Goal: Information Seeking & Learning: Learn about a topic

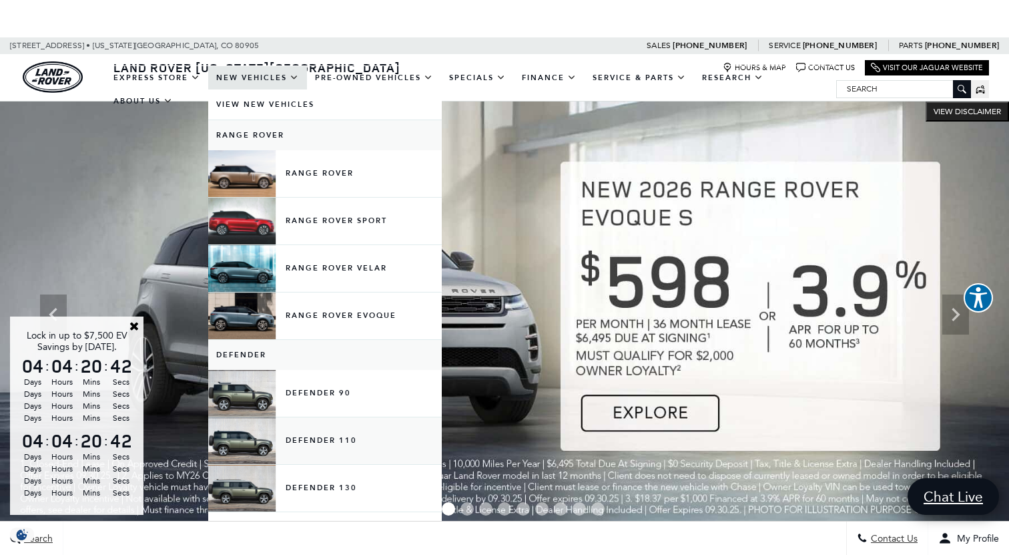
click at [248, 451] on link "Defender 110" at bounding box center [325, 440] width 234 height 47
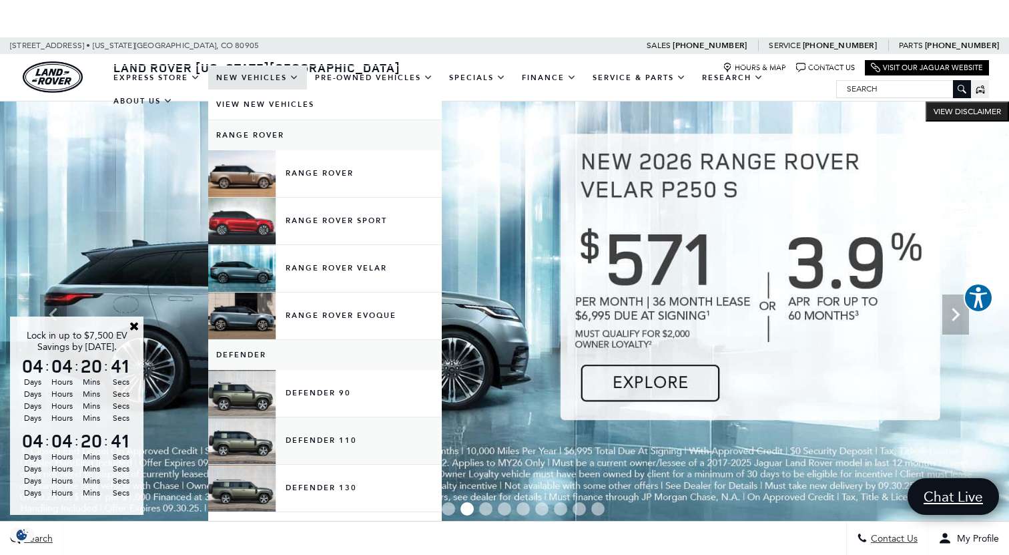
click at [322, 449] on link "Defender 110" at bounding box center [325, 440] width 234 height 47
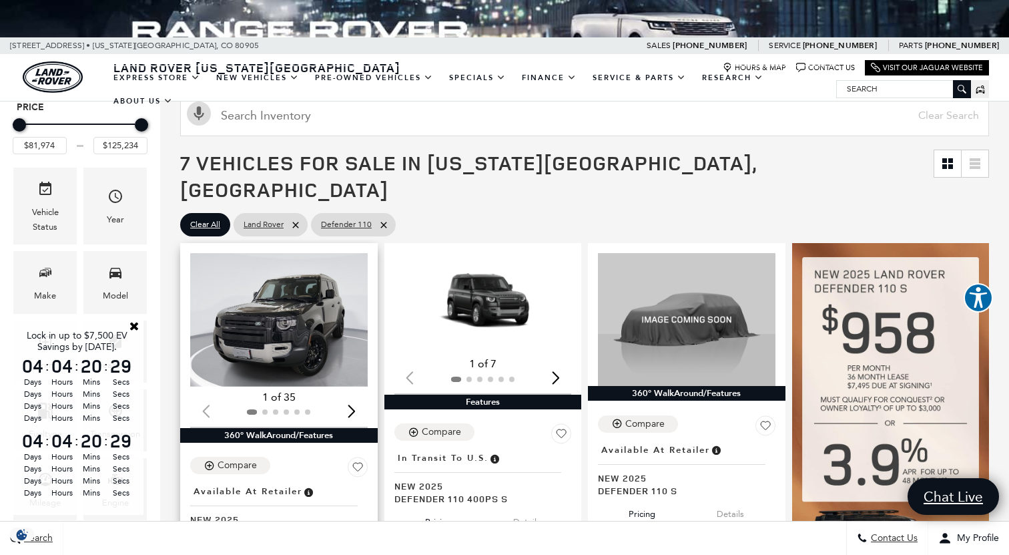
scroll to position [115, 0]
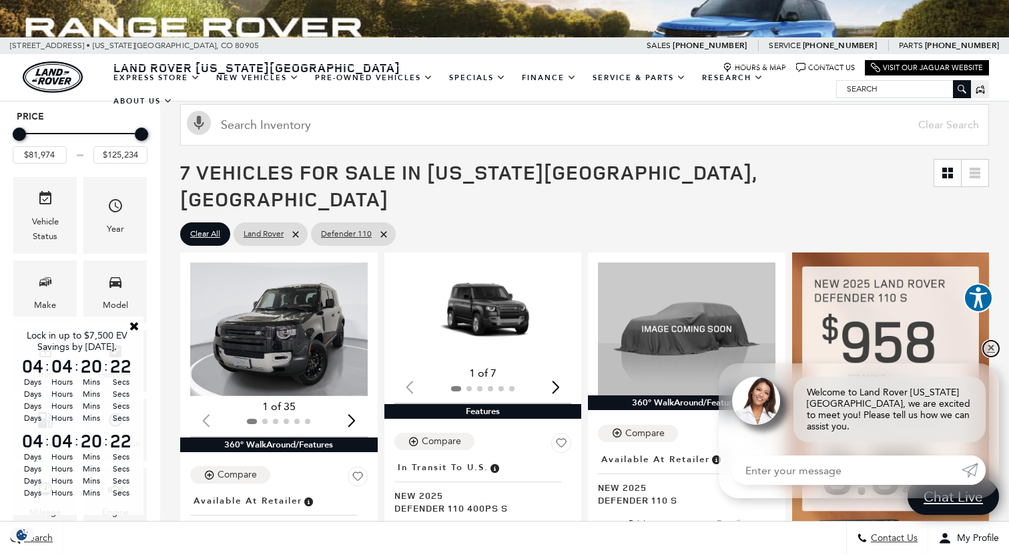
click at [989, 356] on link "✕" at bounding box center [991, 348] width 16 height 16
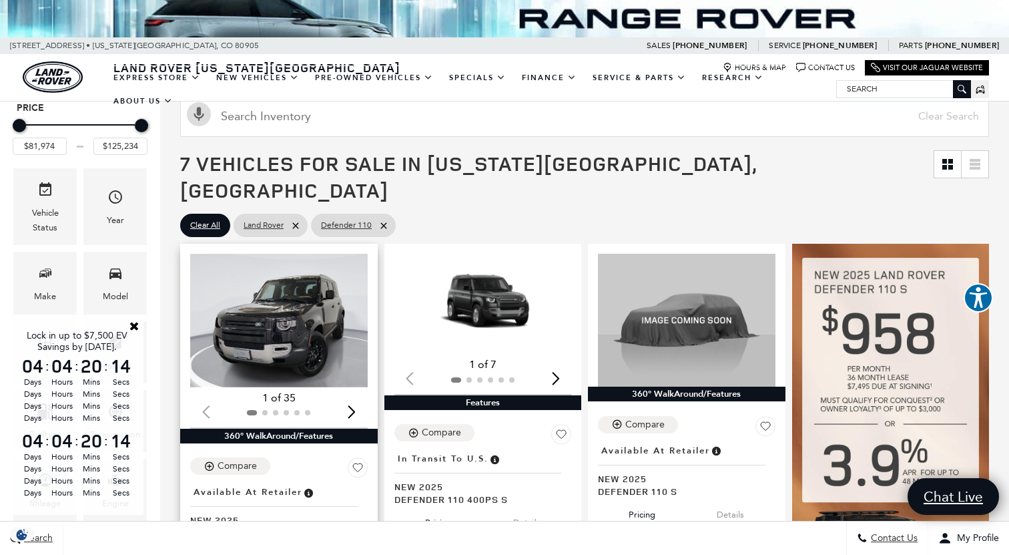
scroll to position [116, 0]
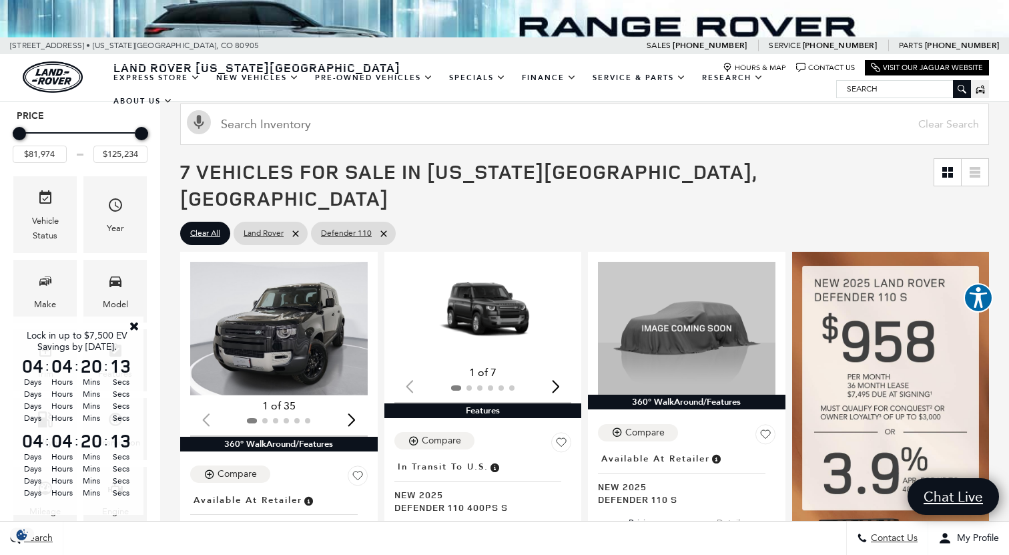
click at [133, 320] on link "Close" at bounding box center [134, 326] width 12 height 12
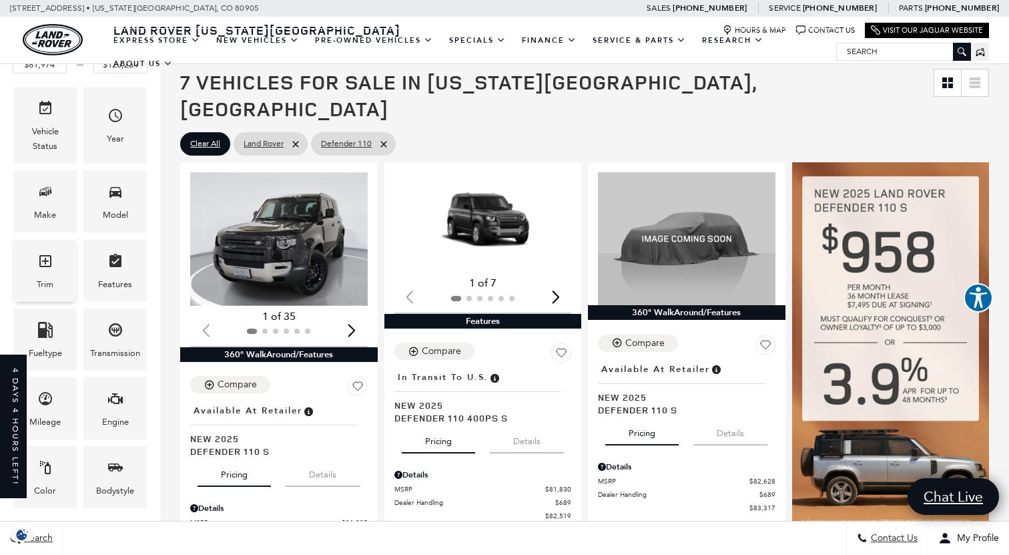
scroll to position [171, 0]
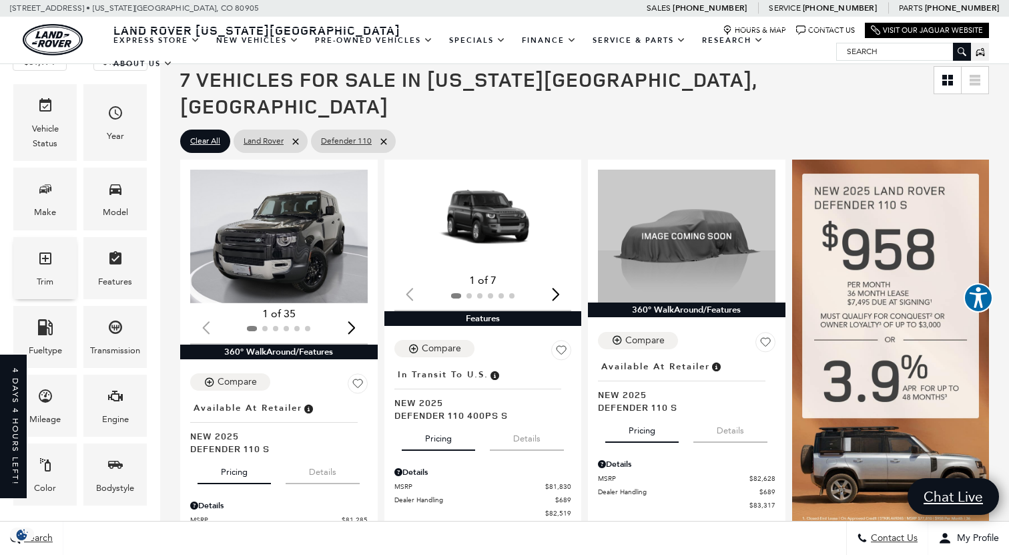
click at [49, 272] on span "Trim" at bounding box center [45, 260] width 16 height 27
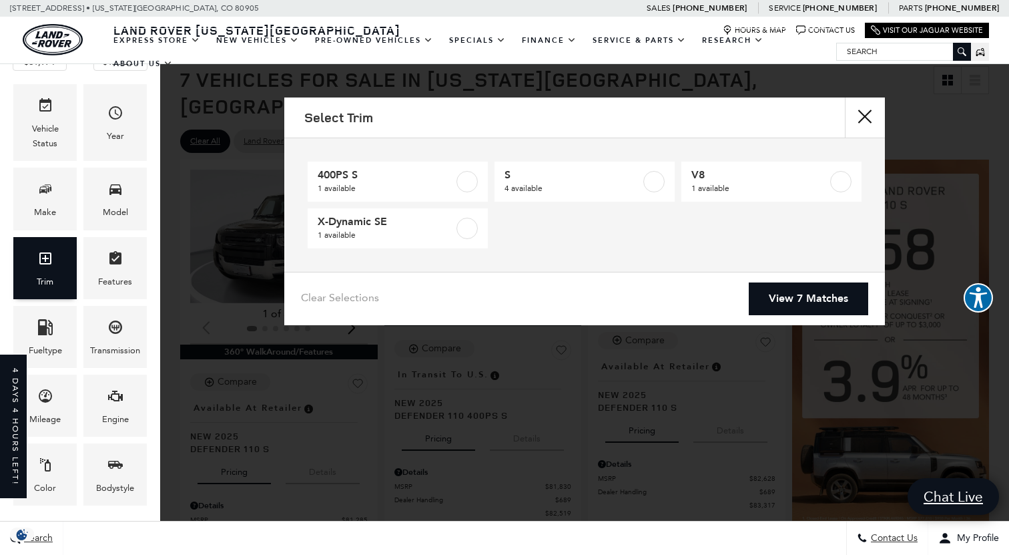
click at [47, 269] on span "Trim" at bounding box center [45, 260] width 16 height 27
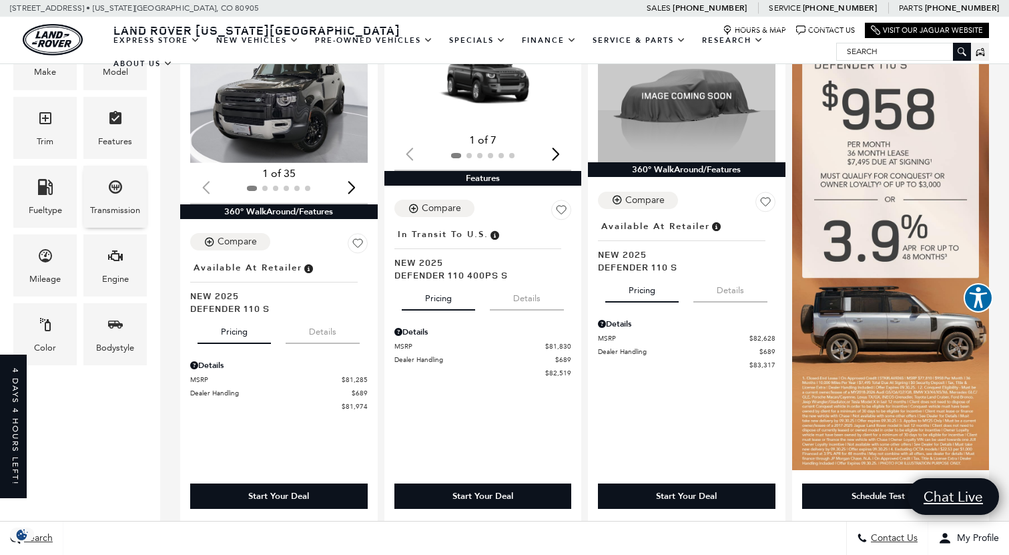
scroll to position [311, 0]
click at [111, 326] on icon "Bodystyle" at bounding box center [115, 324] width 16 height 16
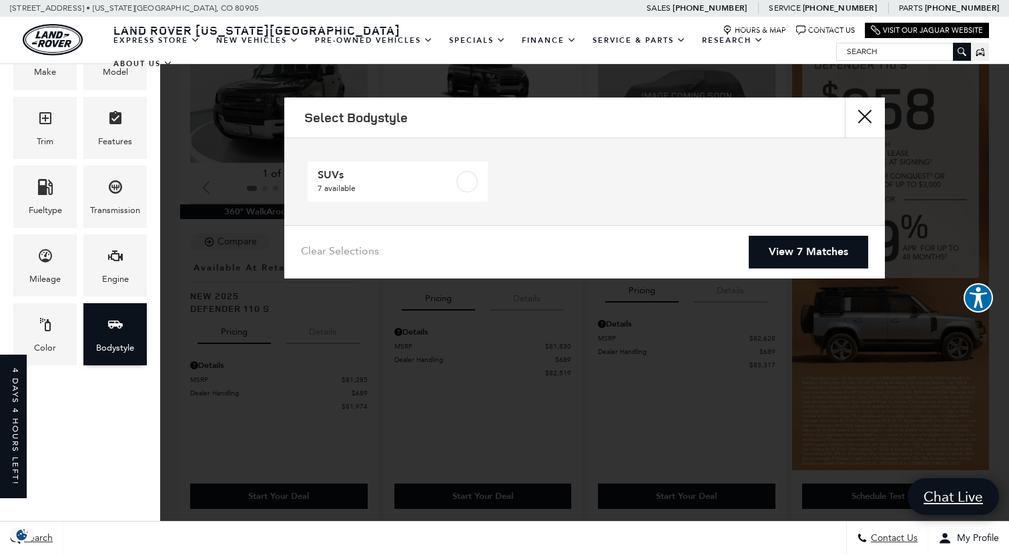
click at [112, 326] on icon "Bodystyle" at bounding box center [115, 324] width 15 height 8
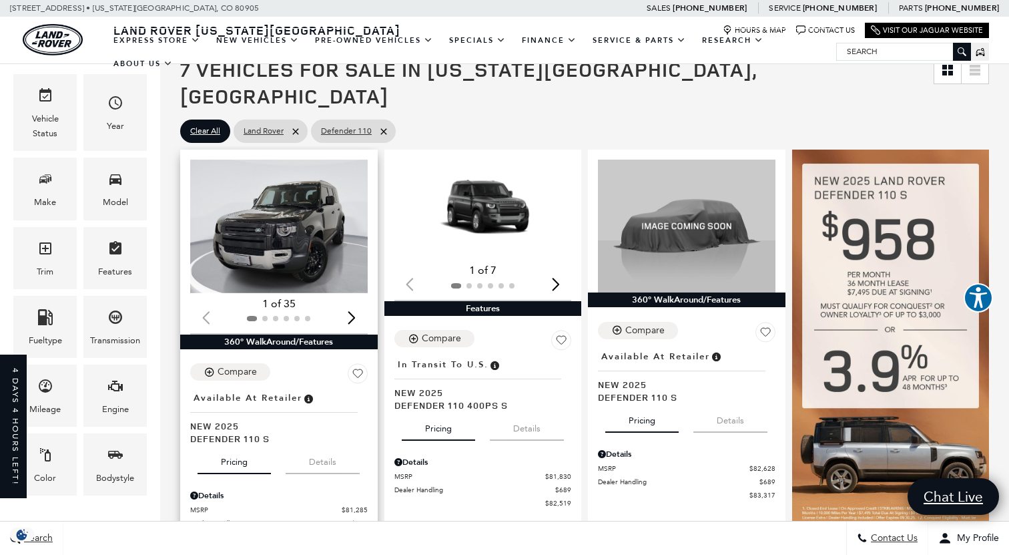
scroll to position [174, 0]
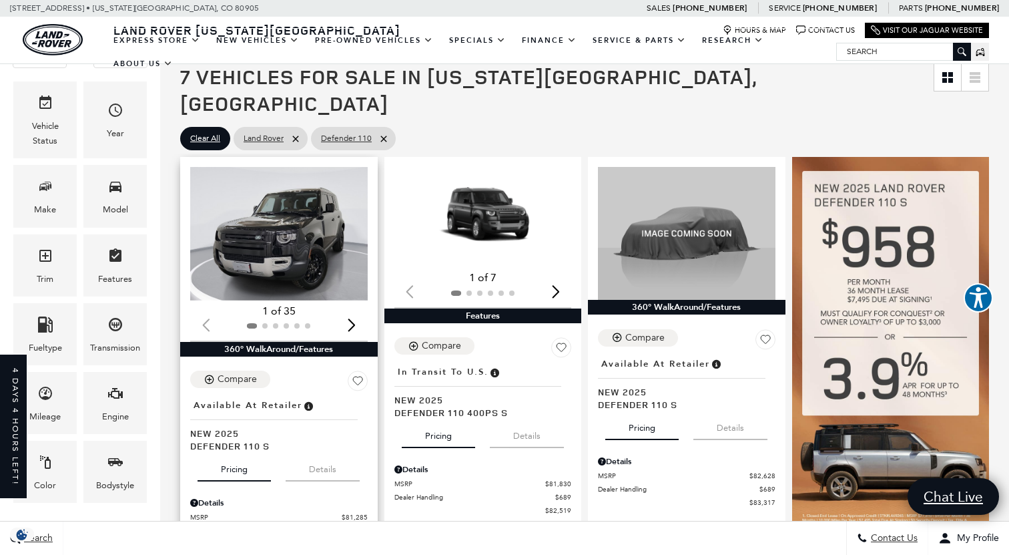
click at [301, 244] on img "1 / 2" at bounding box center [279, 233] width 178 height 133
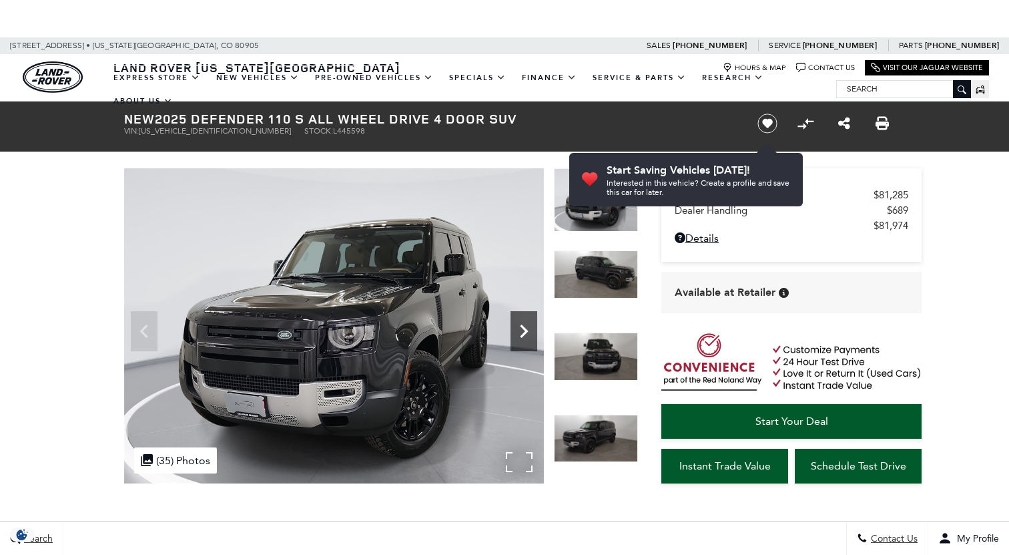
click at [523, 334] on icon "Next" at bounding box center [524, 330] width 8 height 13
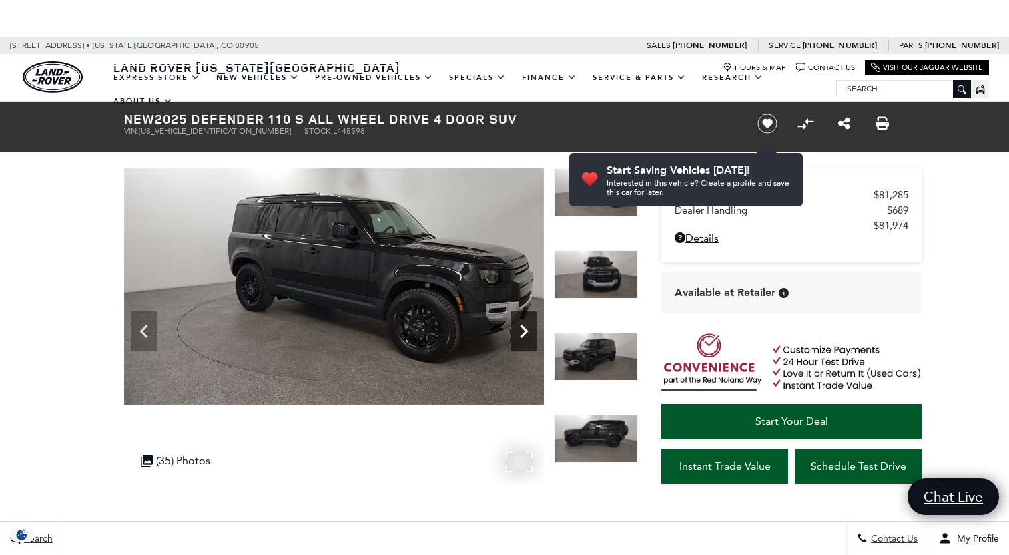
click at [521, 332] on icon "Next" at bounding box center [524, 331] width 27 height 27
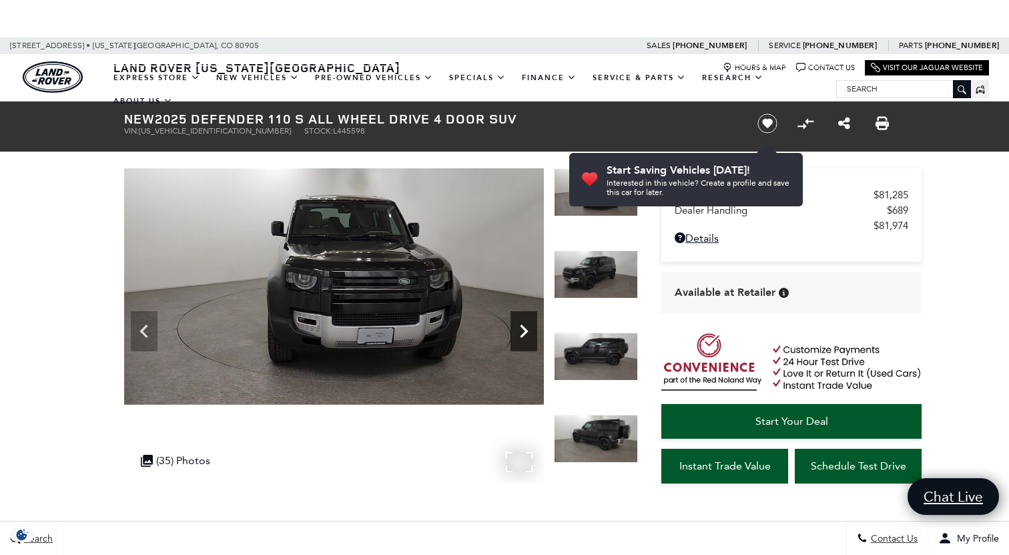
click at [521, 332] on icon "Next" at bounding box center [524, 331] width 27 height 27
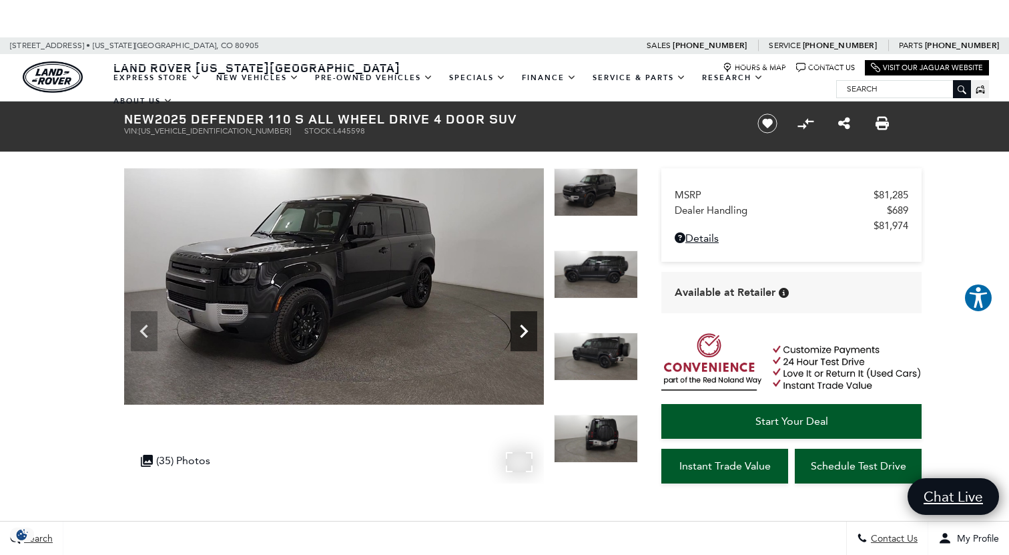
click at [521, 330] on icon "Next" at bounding box center [524, 331] width 27 height 27
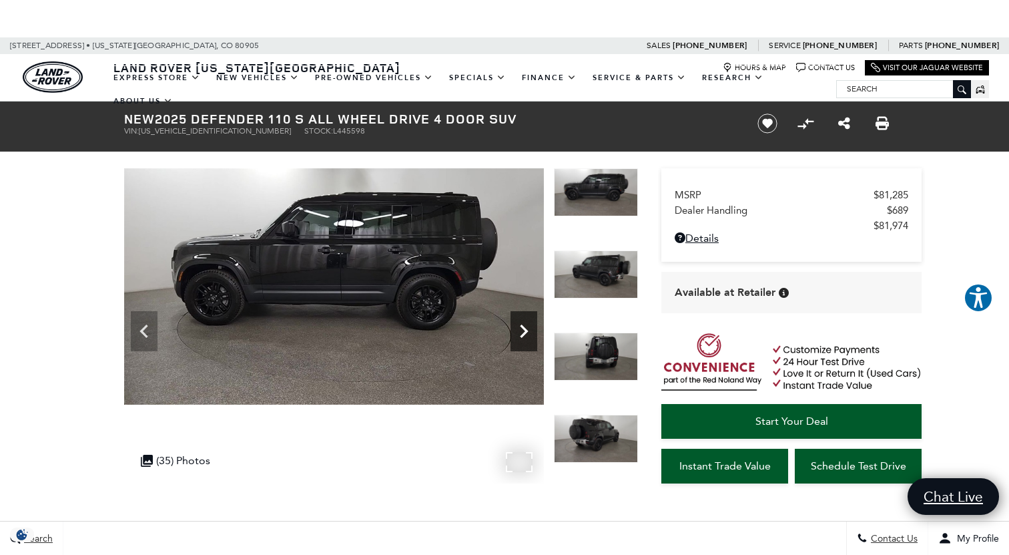
click at [521, 330] on icon "Next" at bounding box center [524, 331] width 27 height 27
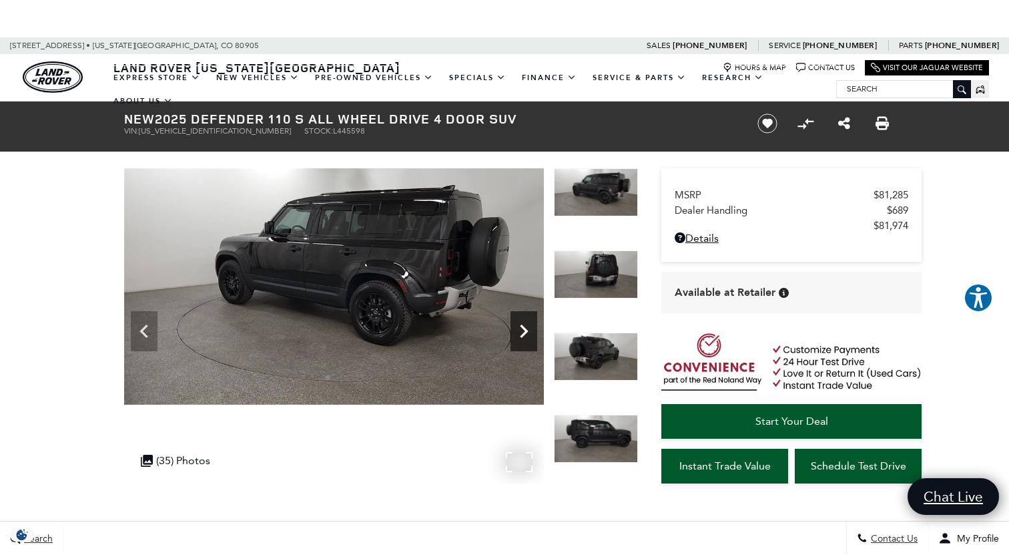
click at [523, 332] on icon "Next" at bounding box center [524, 331] width 27 height 27
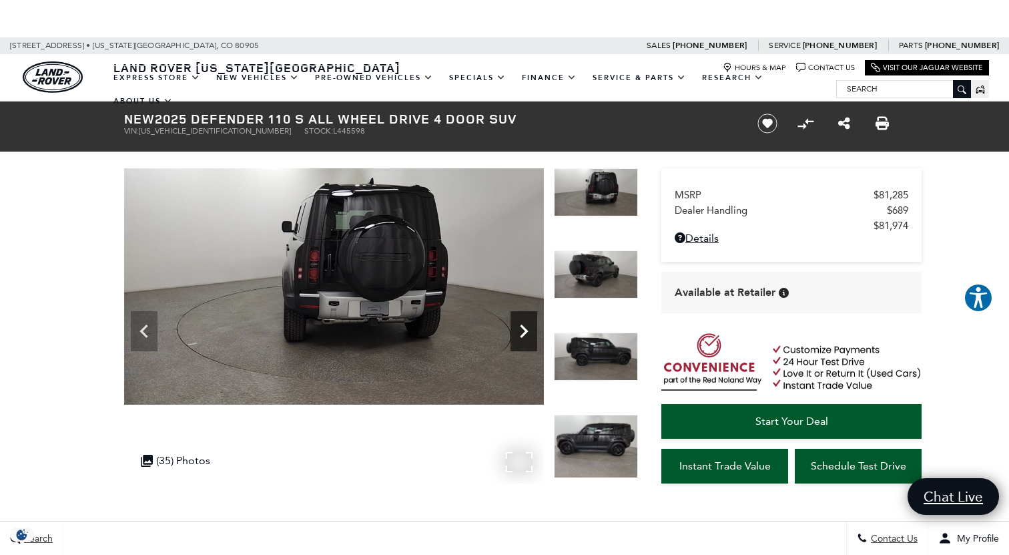
click at [523, 332] on icon "Next" at bounding box center [524, 331] width 27 height 27
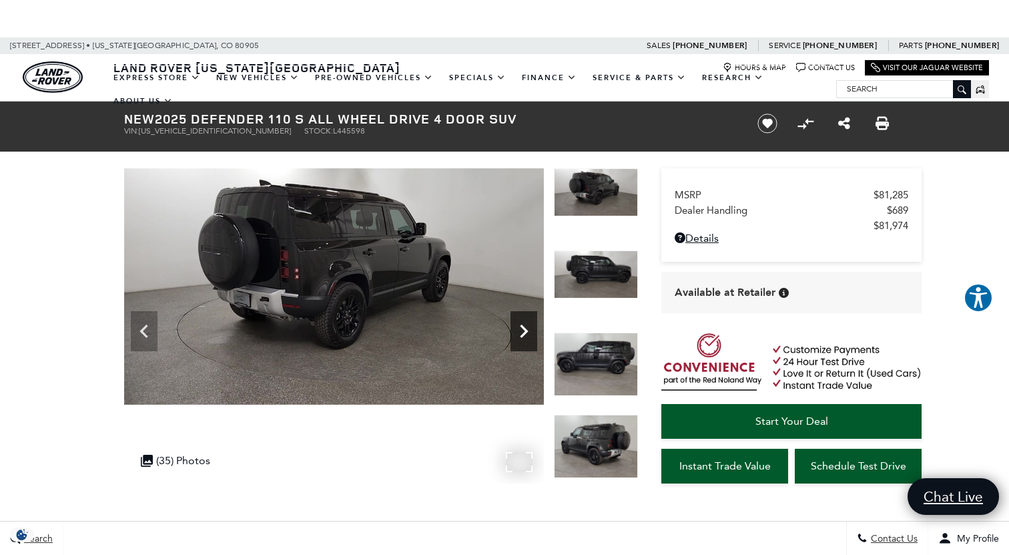
click at [523, 332] on icon "Next" at bounding box center [524, 331] width 27 height 27
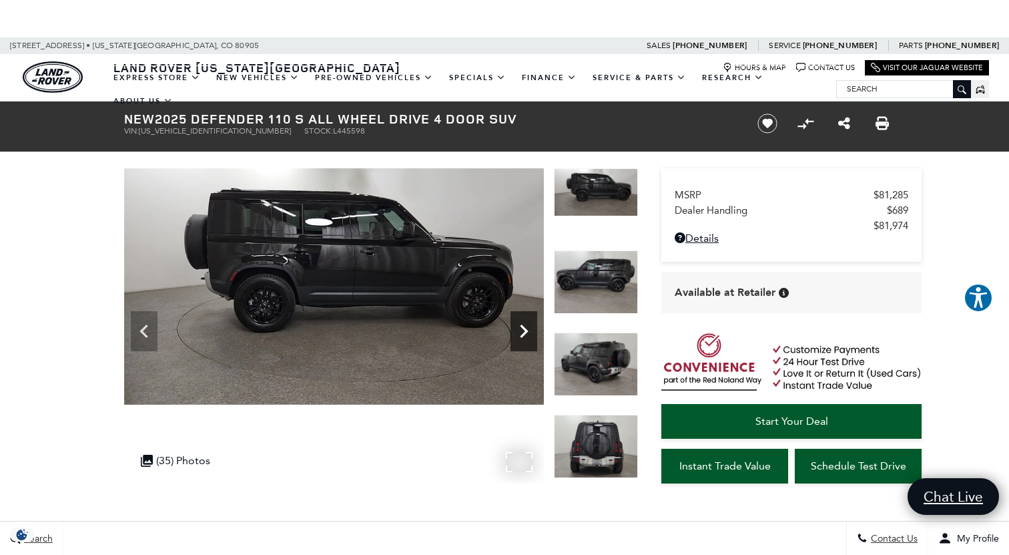
click at [522, 332] on icon "Next" at bounding box center [524, 331] width 27 height 27
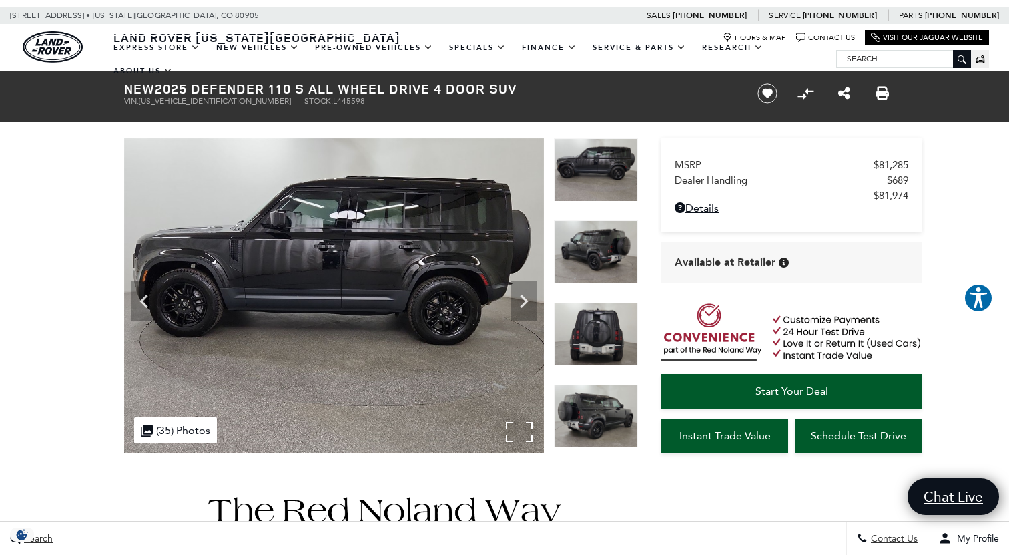
scroll to position [31, 0]
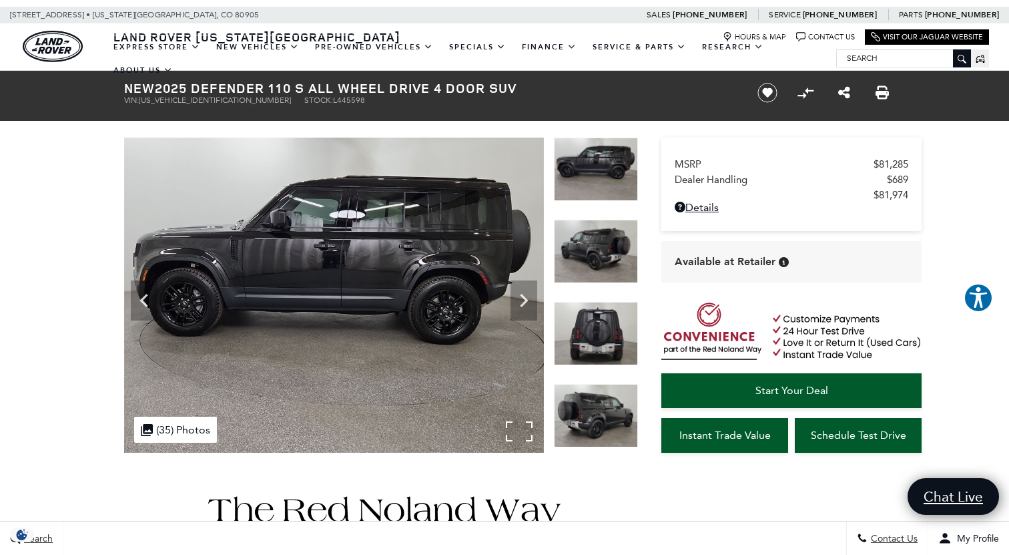
click at [406, 279] on img at bounding box center [334, 294] width 420 height 315
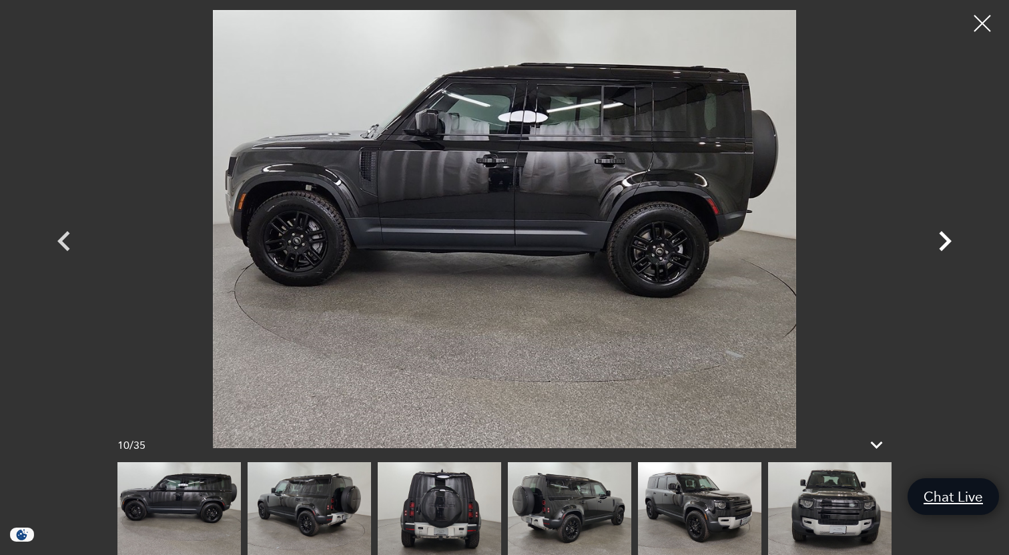
click at [950, 242] on icon "Next" at bounding box center [945, 241] width 13 height 20
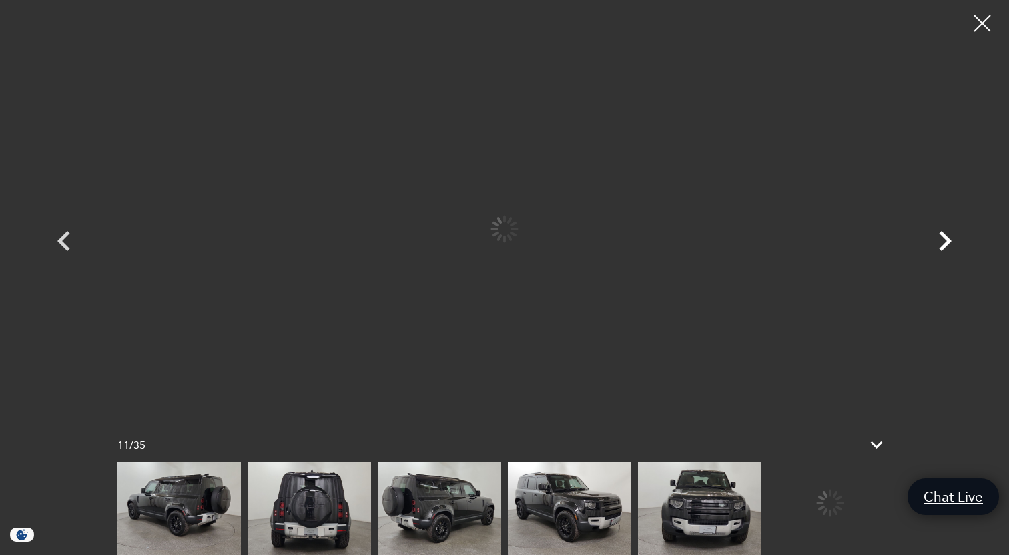
click at [950, 242] on icon "Next" at bounding box center [945, 241] width 13 height 20
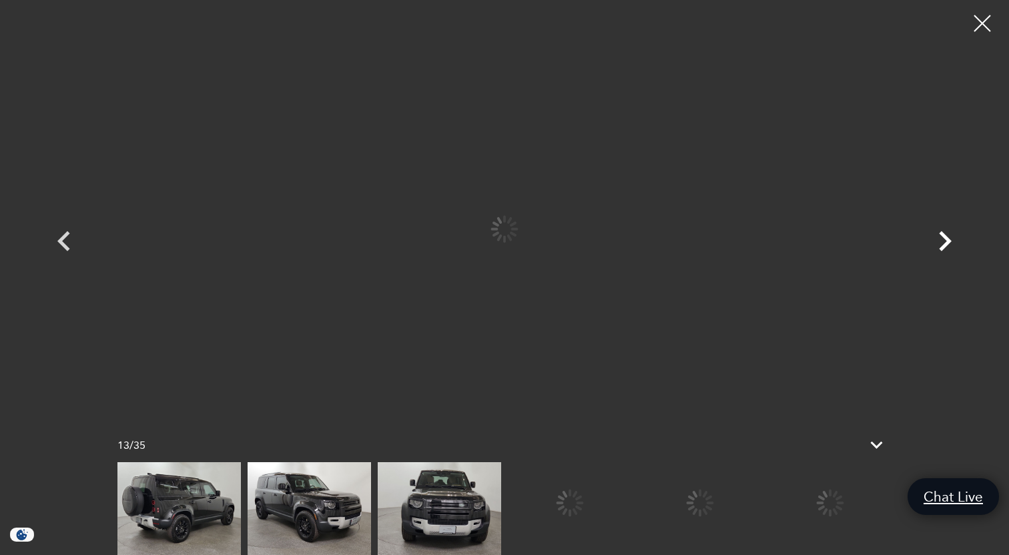
click at [950, 242] on icon "Next" at bounding box center [945, 241] width 13 height 20
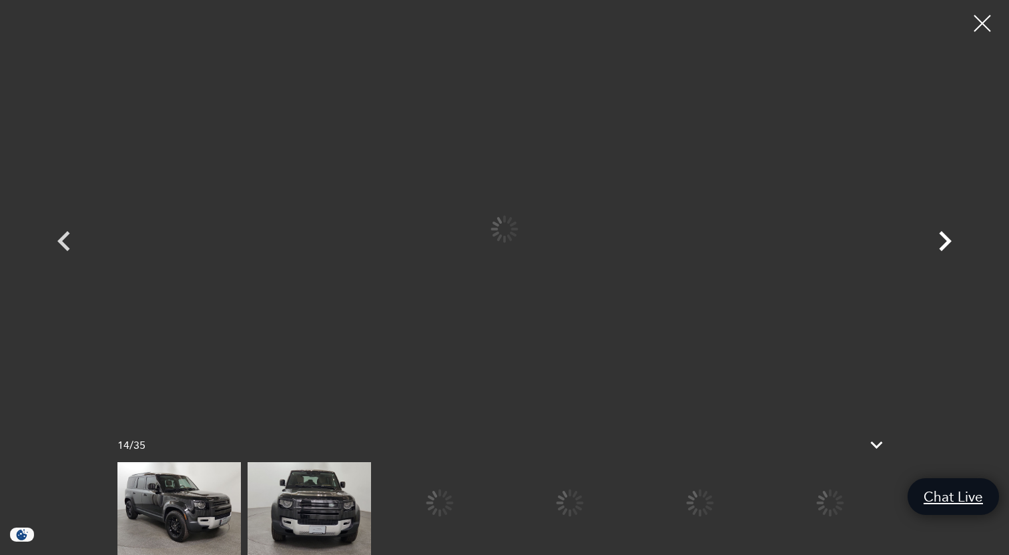
click at [950, 242] on icon "Next" at bounding box center [945, 241] width 13 height 20
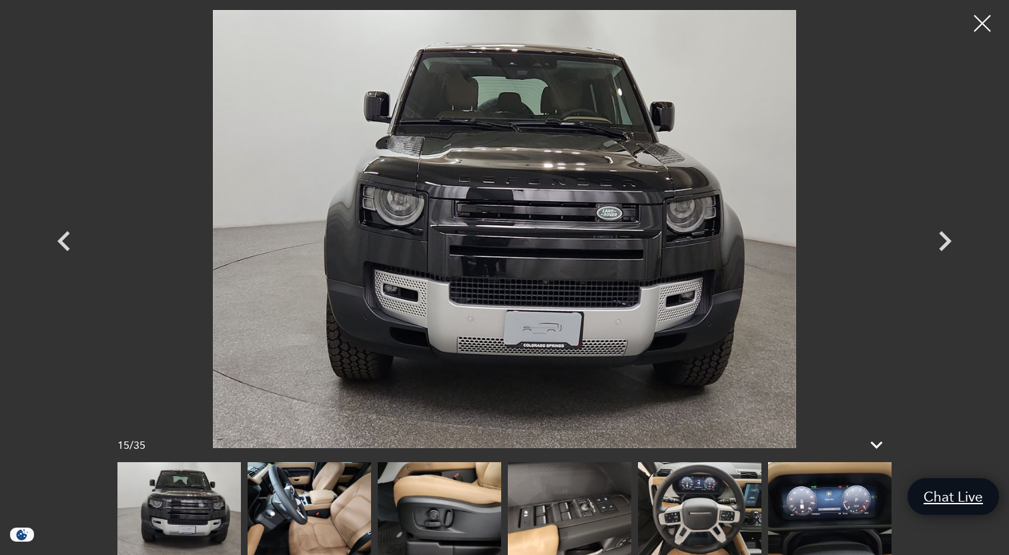
click at [294, 526] on img at bounding box center [309, 508] width 123 height 93
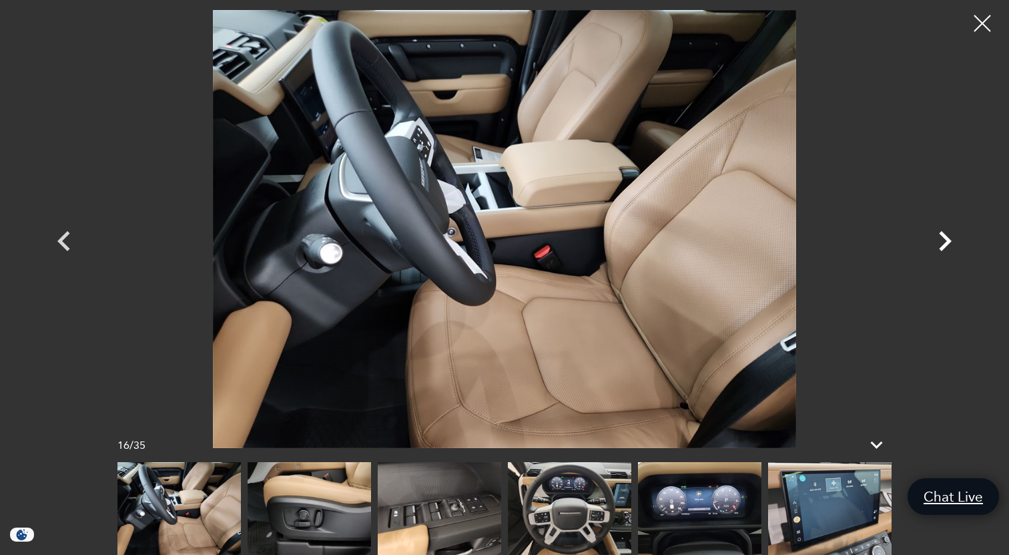
click at [945, 243] on icon "Next" at bounding box center [945, 241] width 13 height 20
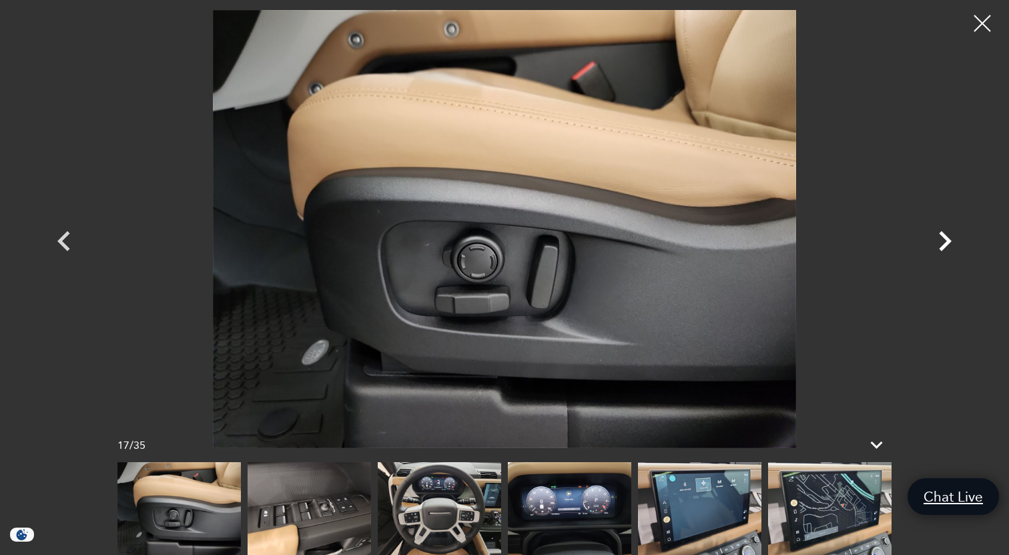
click at [945, 243] on icon "Next" at bounding box center [945, 241] width 13 height 20
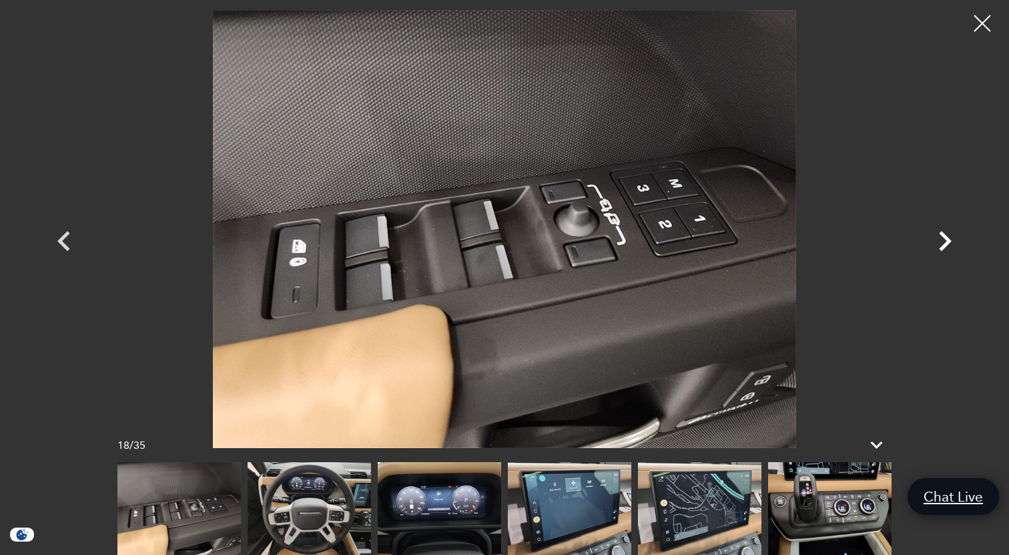
click at [945, 243] on icon "Next" at bounding box center [945, 241] width 13 height 20
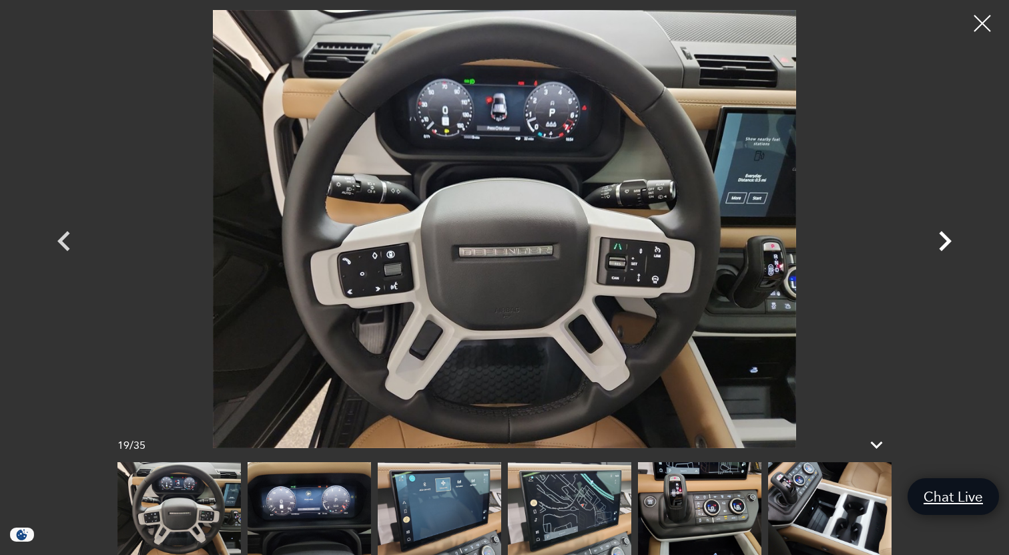
click at [945, 243] on icon "Next" at bounding box center [945, 241] width 13 height 20
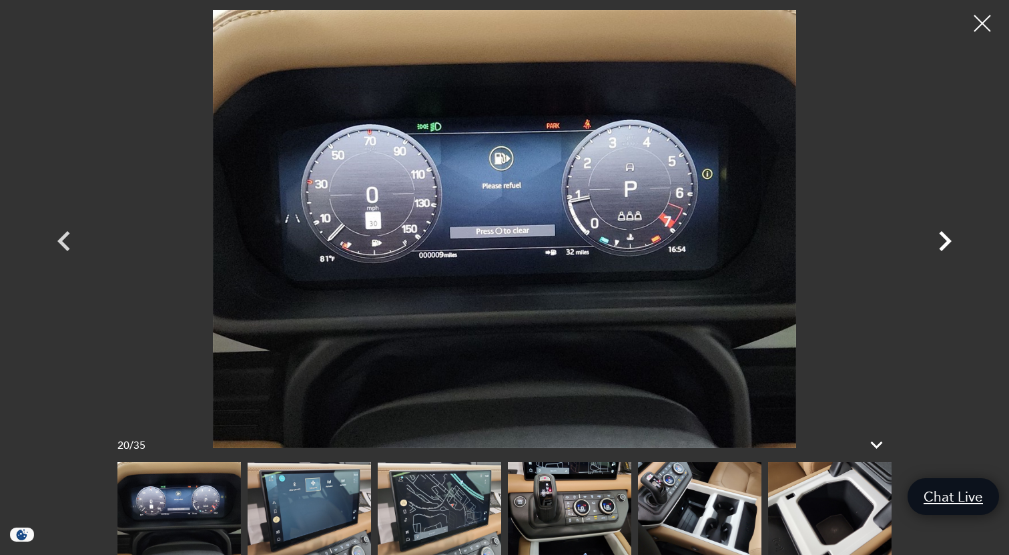
click at [945, 243] on icon "Next" at bounding box center [945, 241] width 13 height 20
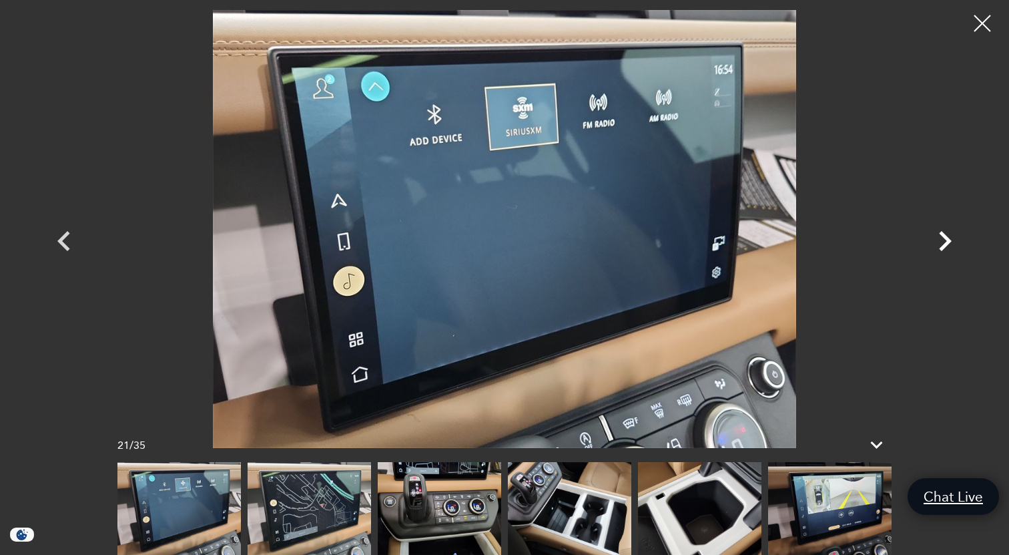
click at [945, 243] on icon "Next" at bounding box center [945, 241] width 13 height 20
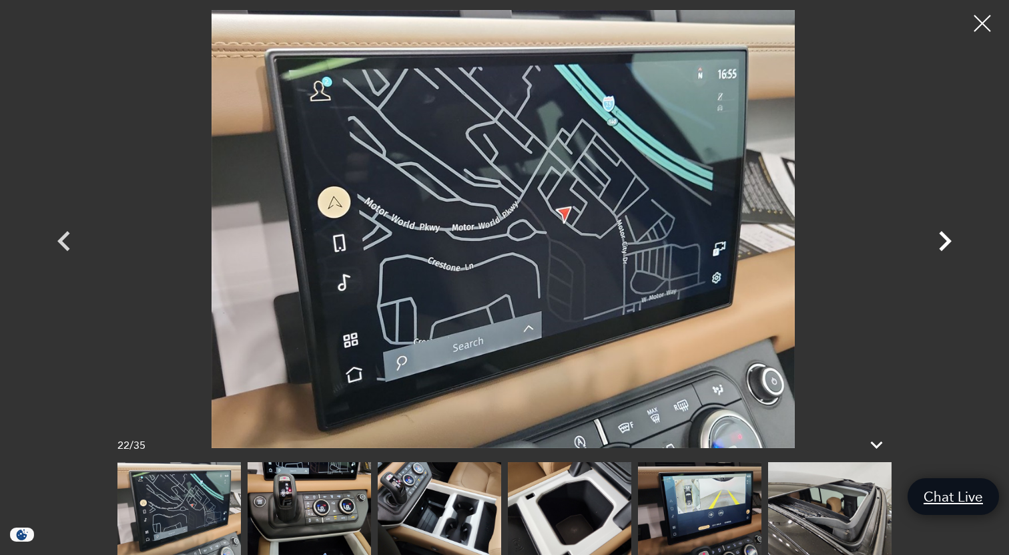
click at [882, 251] on div at bounding box center [504, 229] width 934 height 438
click at [978, 25] on div at bounding box center [982, 23] width 35 height 35
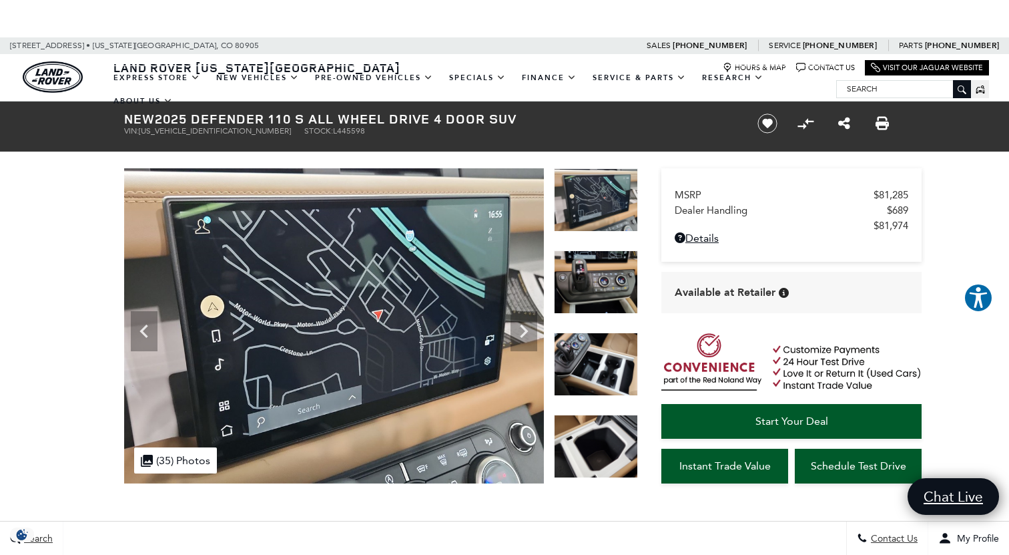
scroll to position [0, 0]
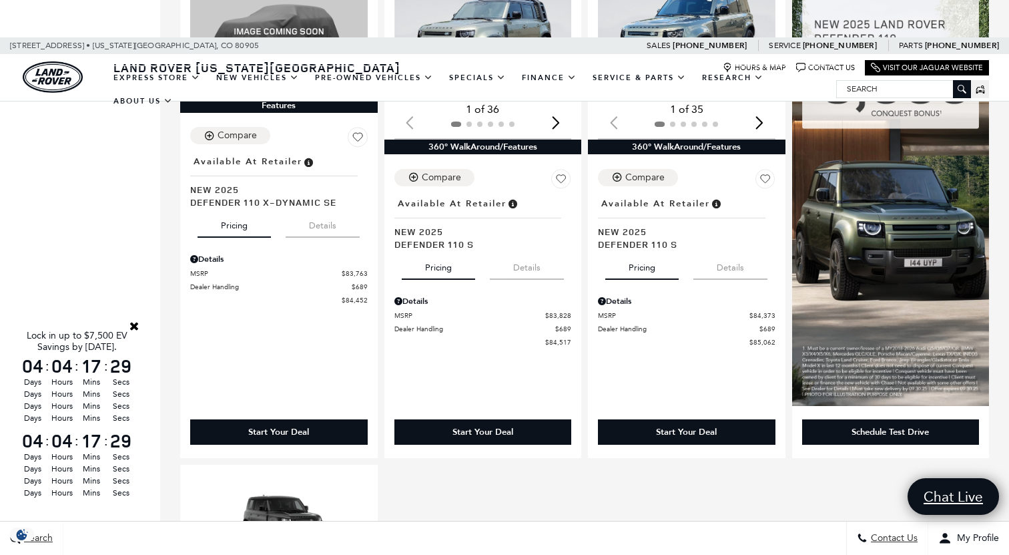
scroll to position [1022, 0]
